Goal: Task Accomplishment & Management: Use online tool/utility

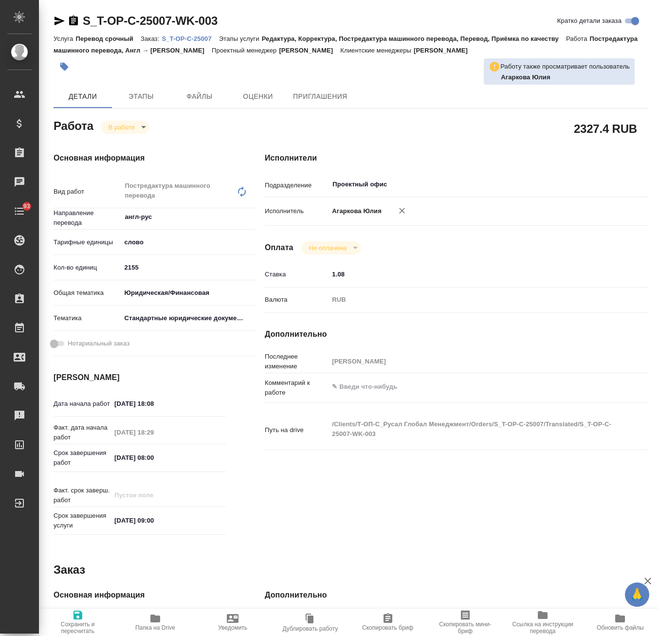
type textarea "x"
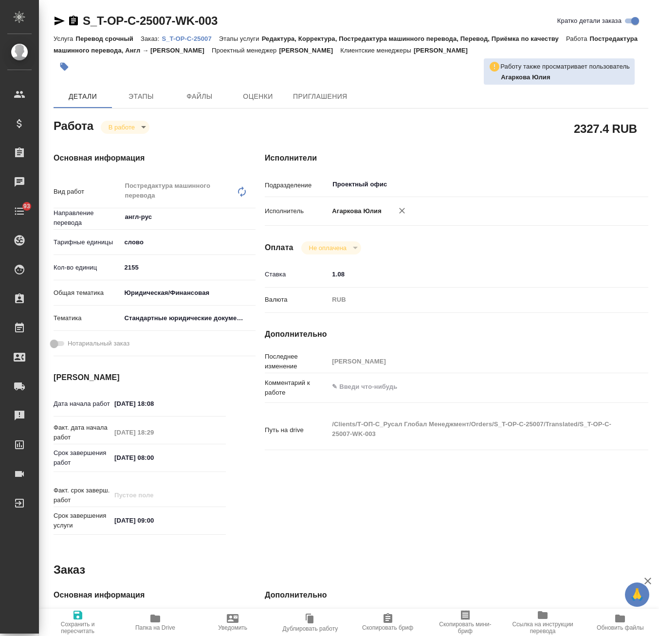
type textarea "x"
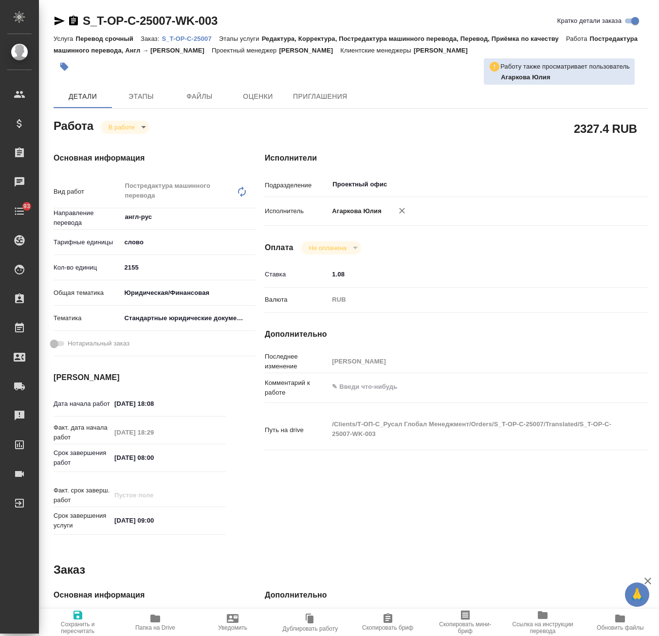
type textarea "x"
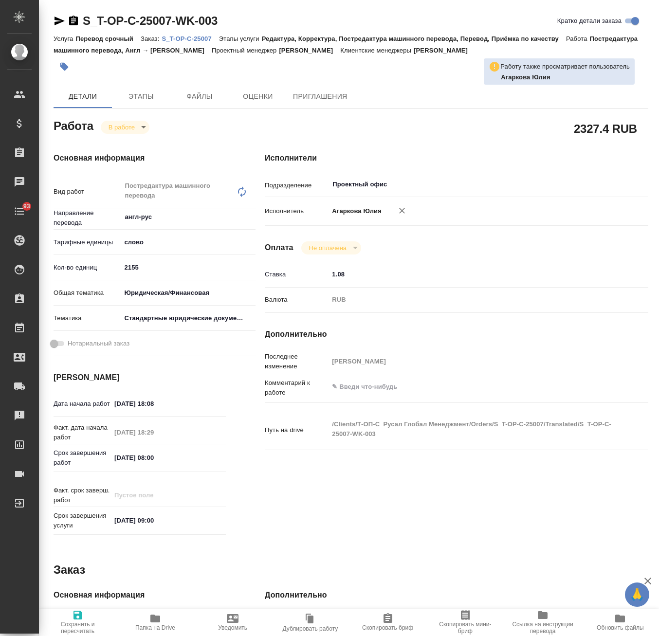
type textarea "x"
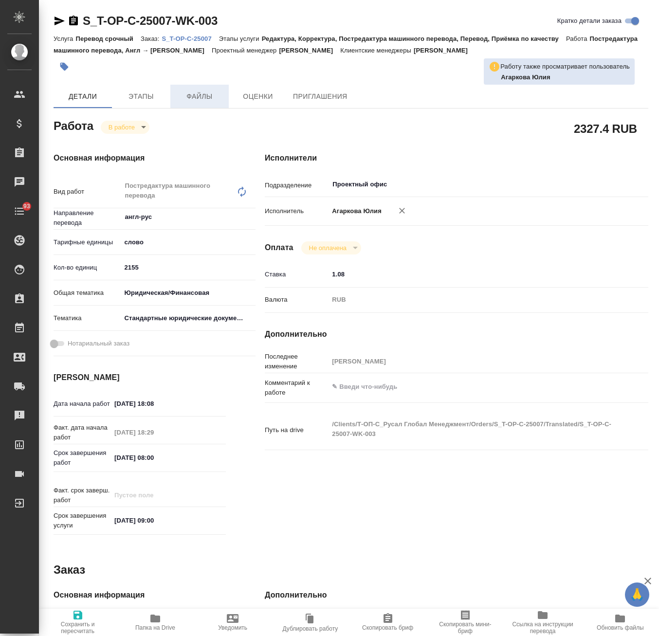
type textarea "x"
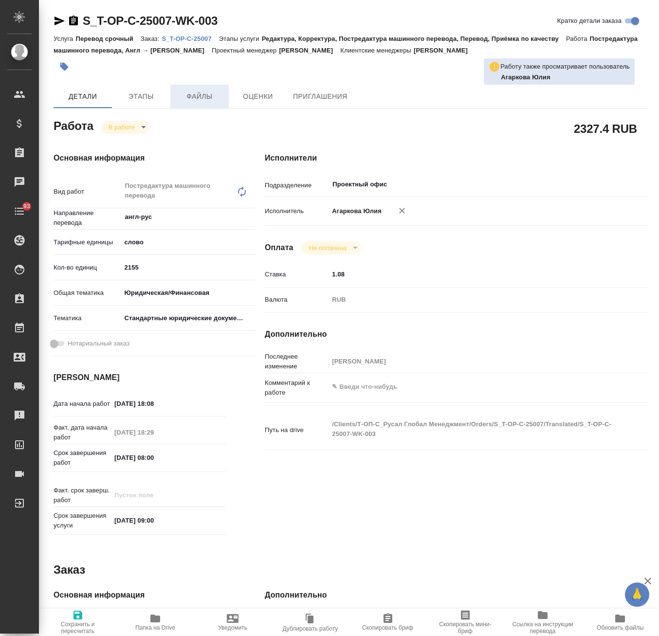
type textarea "x"
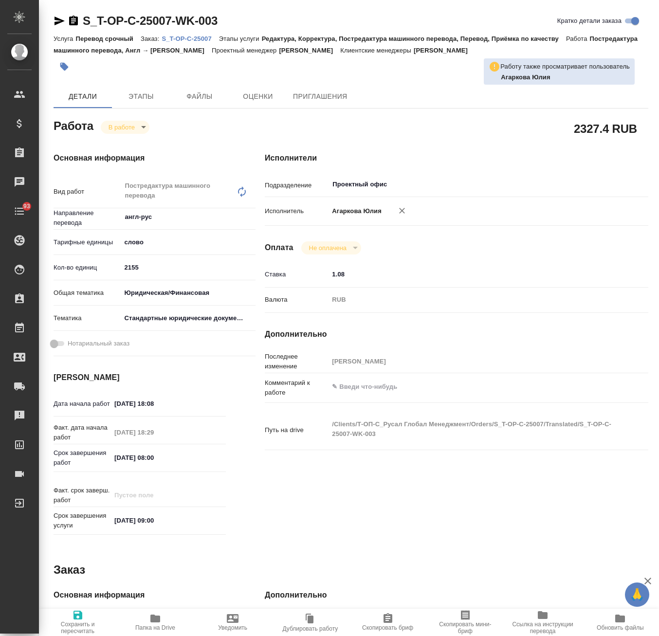
type textarea "x"
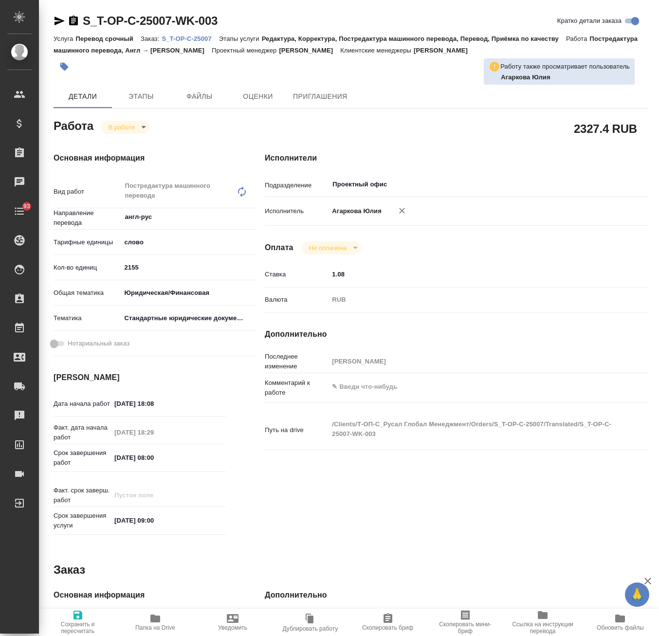
click at [184, 38] on p "S_T-OP-C-25007" at bounding box center [190, 38] width 57 height 7
type textarea "x"
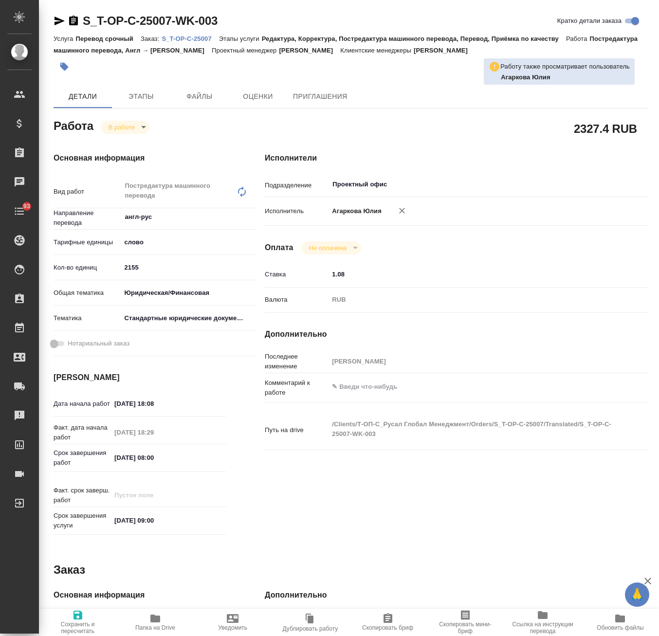
type textarea "x"
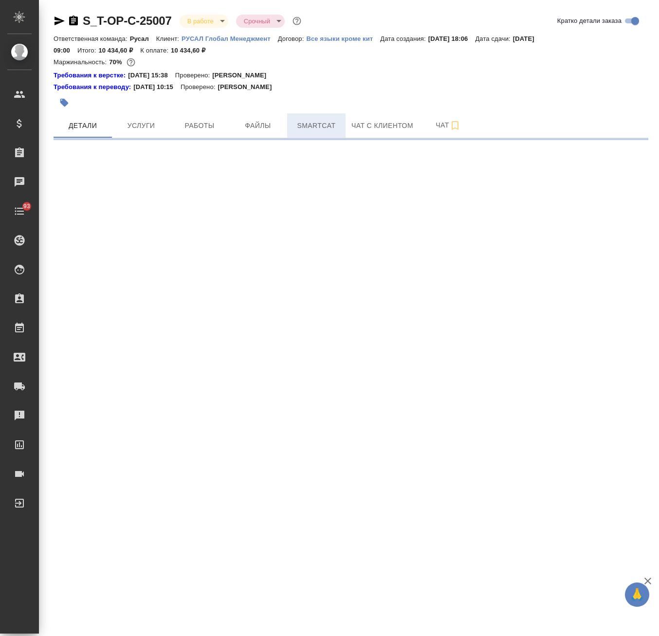
select select "RU"
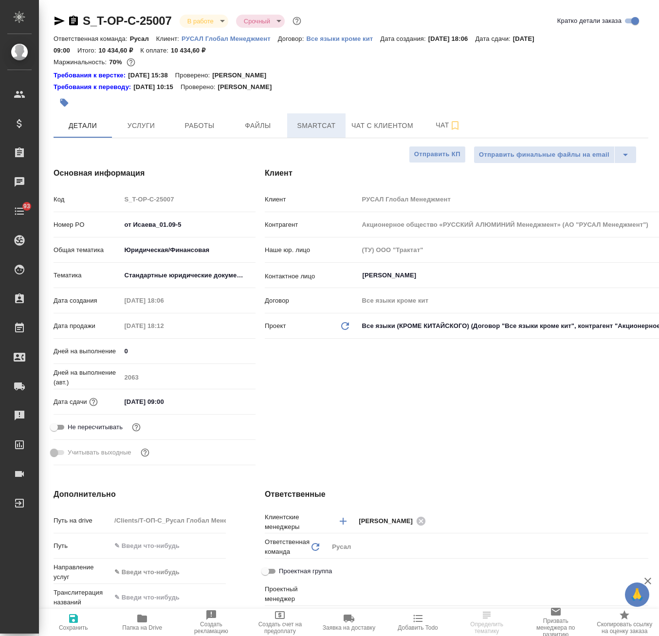
click at [315, 129] on span "Smartcat" at bounding box center [316, 126] width 47 height 12
type textarea "x"
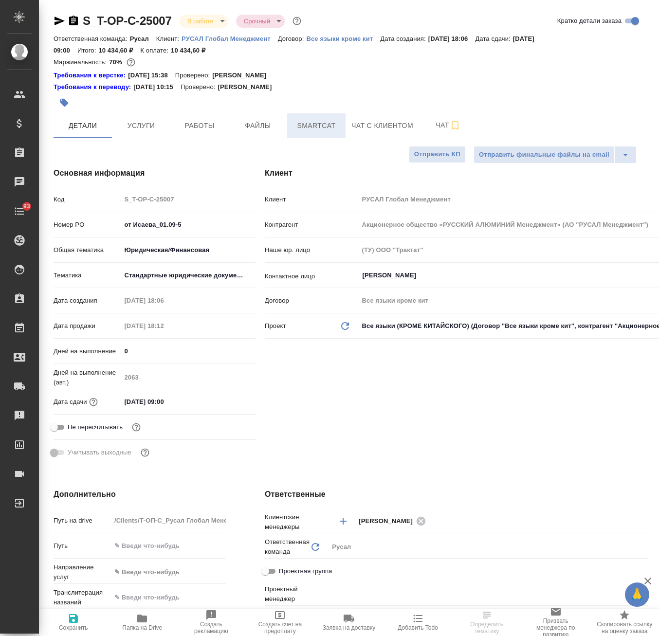
type textarea "x"
type input "[PERSON_NAME]"
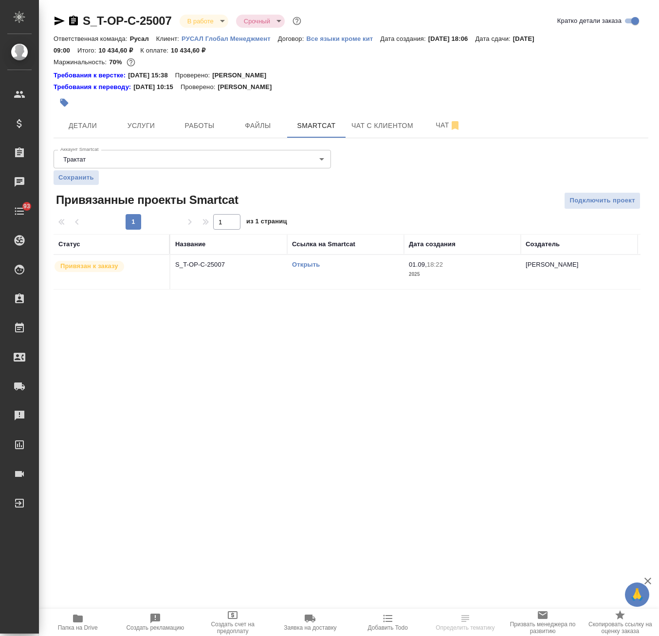
click at [303, 261] on link "Открыть" at bounding box center [306, 264] width 28 height 7
